Goal: Check status: Check status

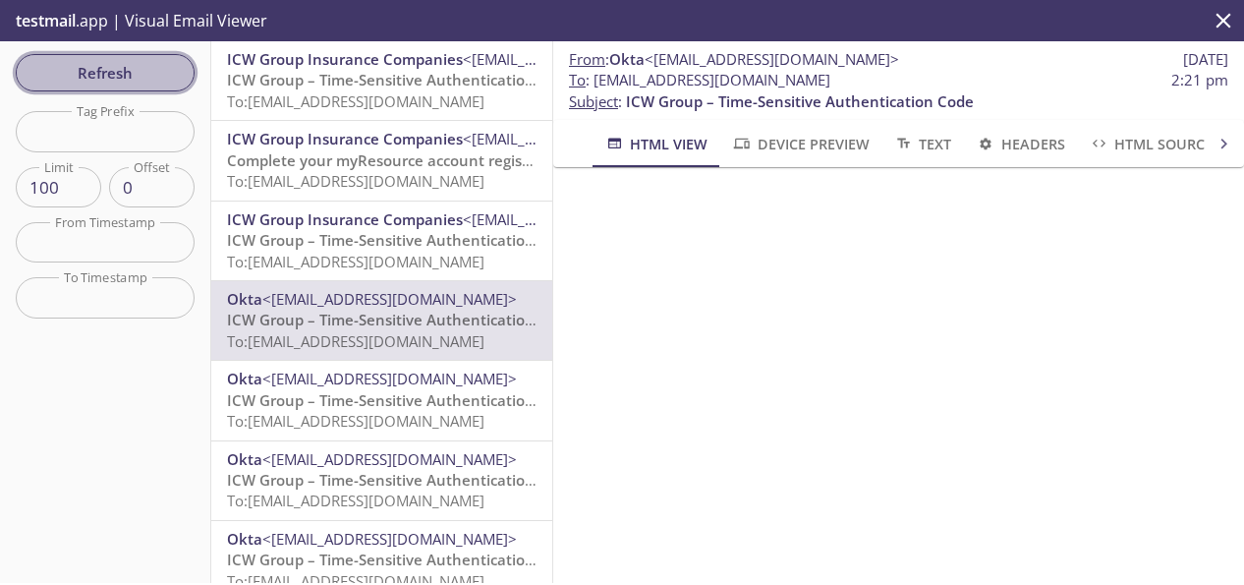
click at [113, 70] on span "Refresh" at bounding box center [104, 73] width 147 height 26
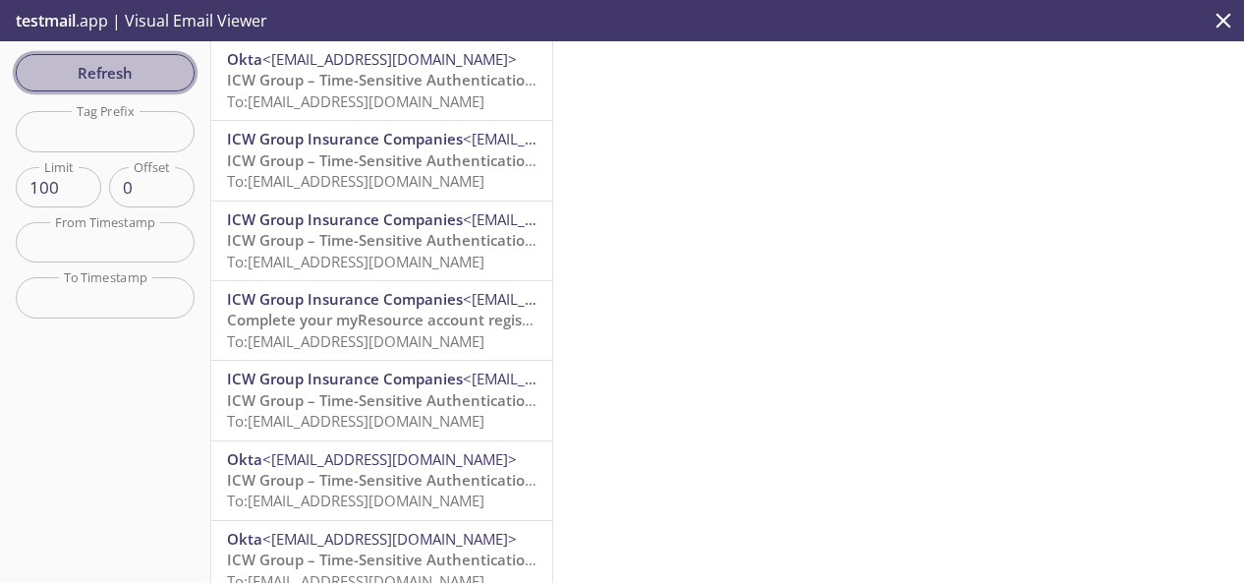
click at [109, 69] on span "Refresh" at bounding box center [104, 73] width 147 height 26
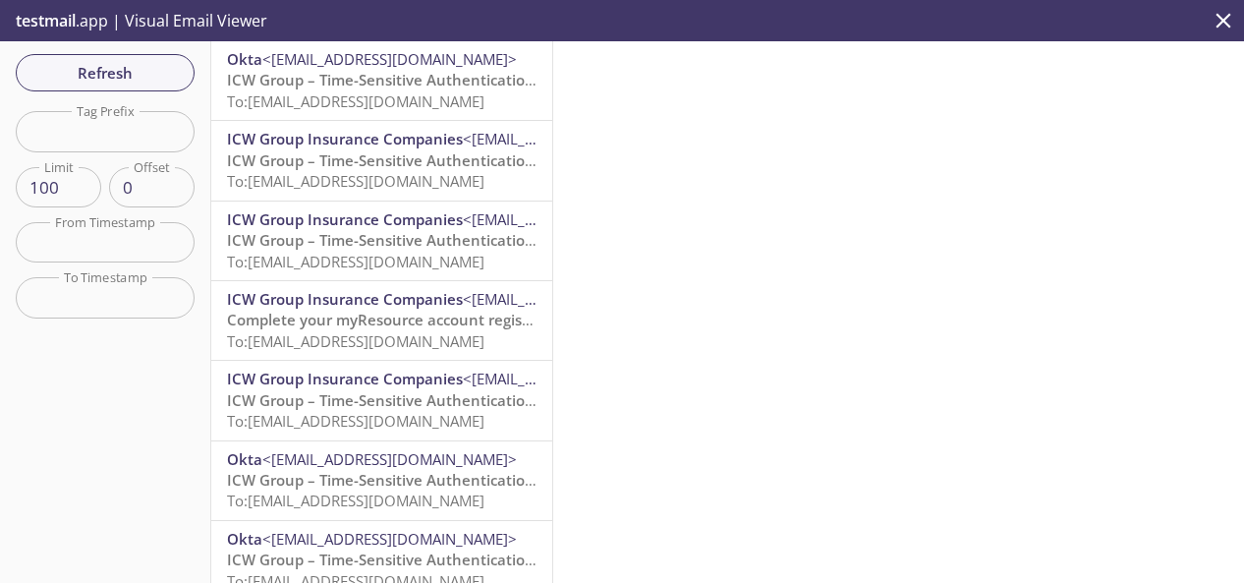
click at [58, 72] on span "Refresh" at bounding box center [104, 73] width 147 height 26
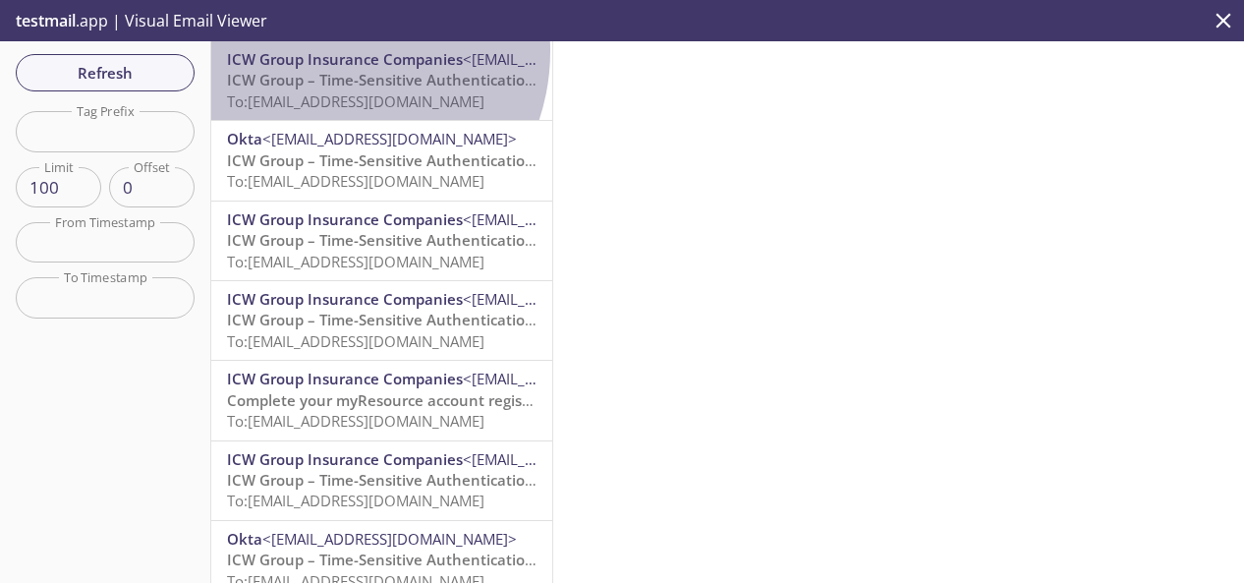
click at [333, 51] on span "ICW Group Insurance Companies" at bounding box center [345, 59] width 236 height 20
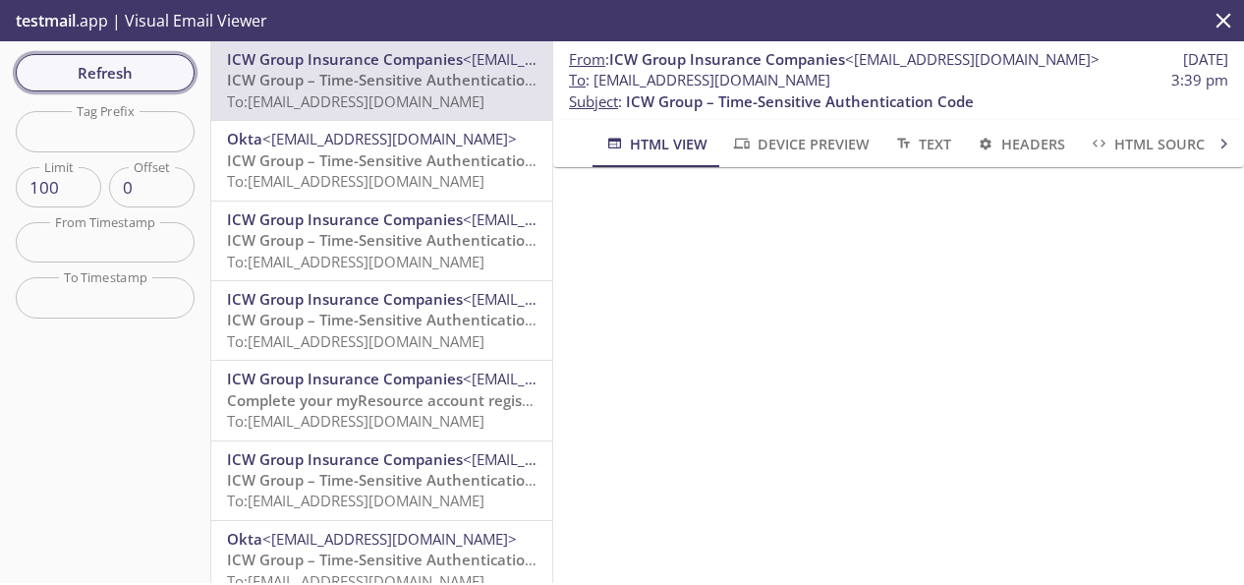
click at [88, 70] on span "Refresh" at bounding box center [104, 73] width 147 height 26
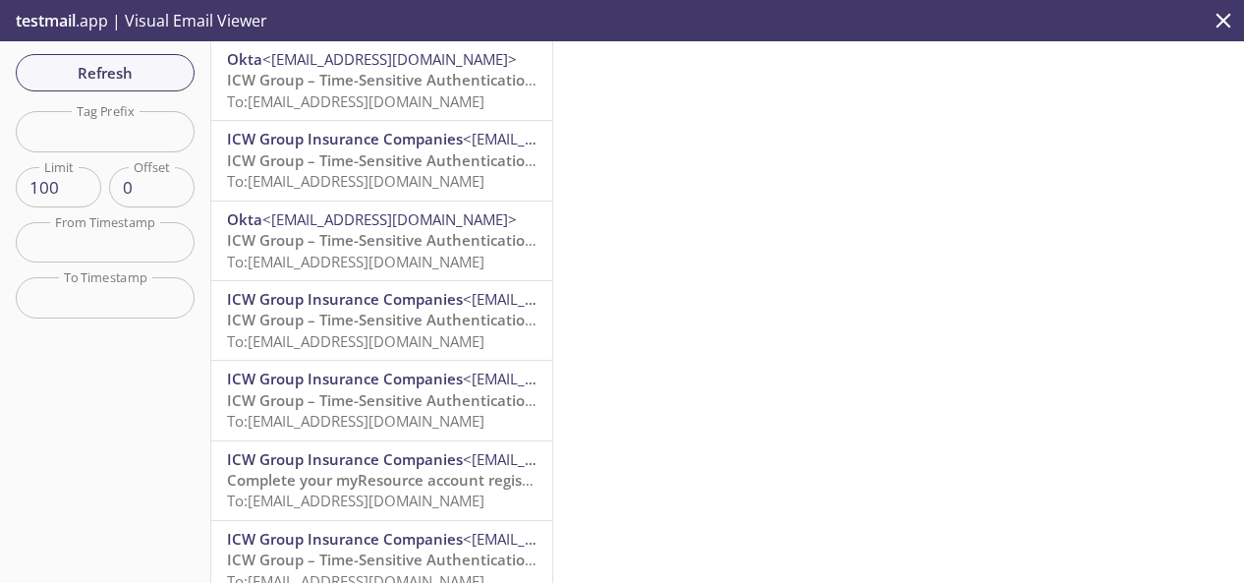
click at [405, 91] on span "To: [EMAIL_ADDRESS][DOMAIN_NAME]" at bounding box center [355, 101] width 257 height 20
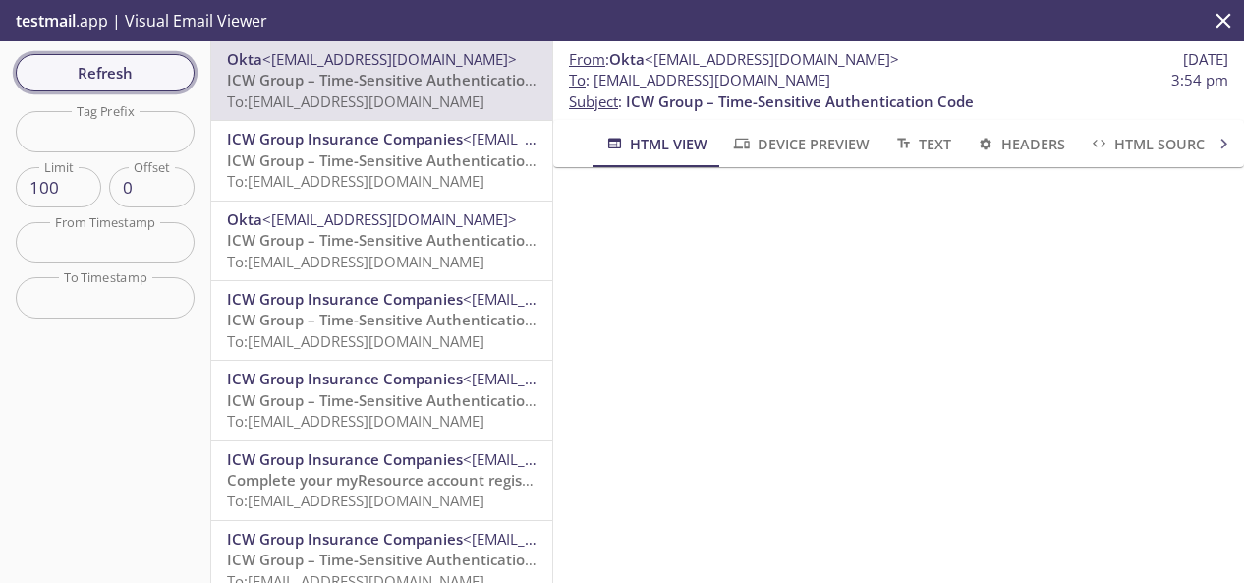
click at [87, 68] on span "Refresh" at bounding box center [104, 73] width 147 height 26
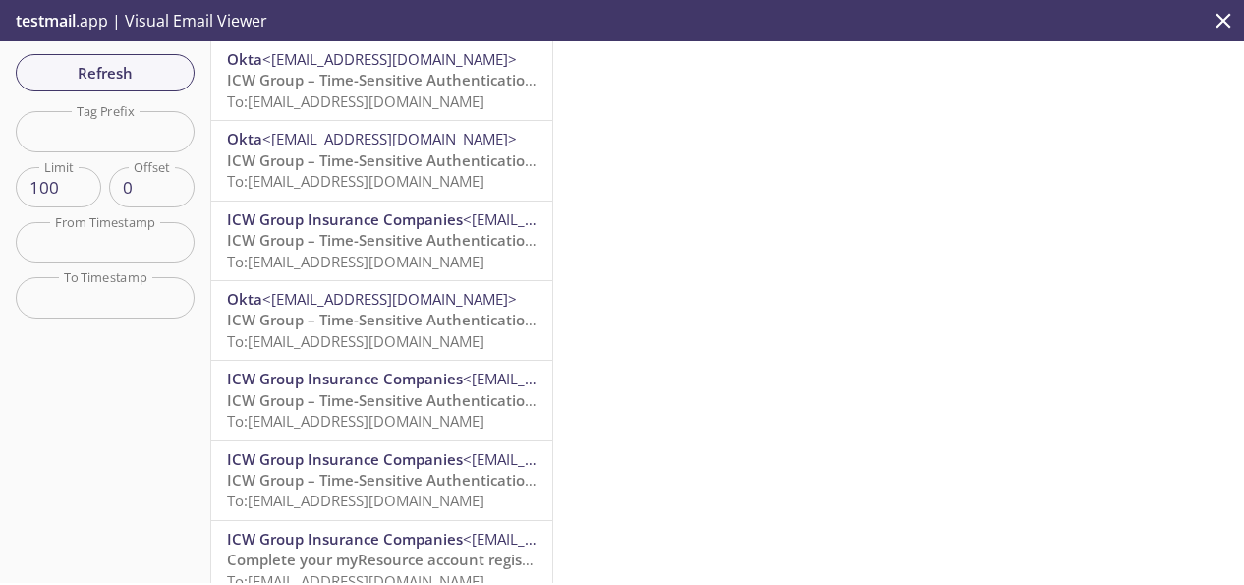
click at [387, 89] on span "ICW Group – Time-Sensitive Authentication Code" at bounding box center [401, 80] width 348 height 20
